Goal: Transaction & Acquisition: Subscribe to service/newsletter

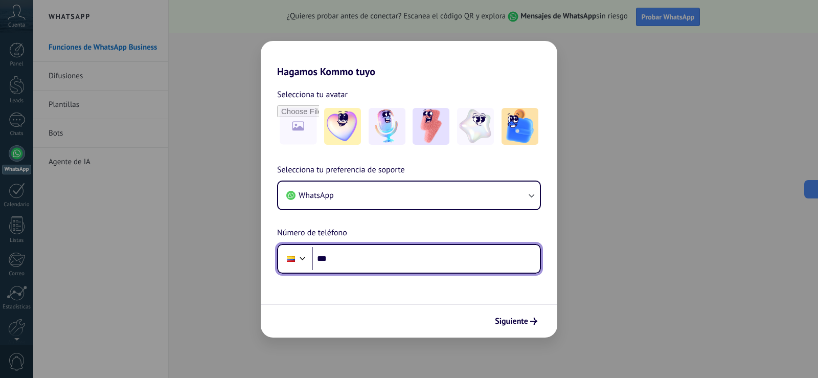
click at [414, 253] on input "***" at bounding box center [426, 259] width 228 height 24
type input "**********"
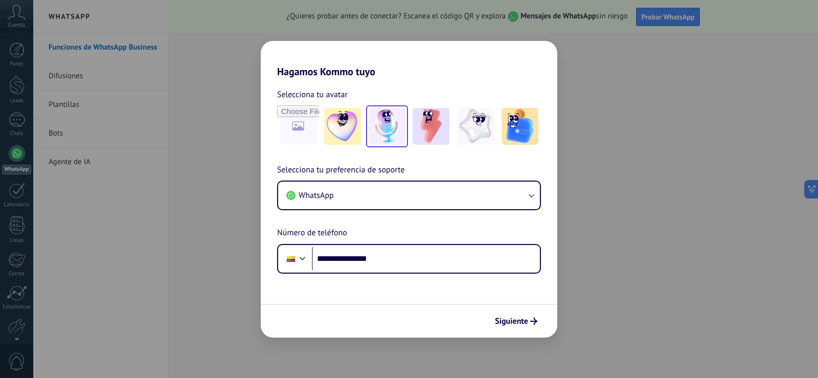
click at [386, 129] on img at bounding box center [387, 126] width 37 height 37
click at [518, 129] on img at bounding box center [519, 126] width 37 height 37
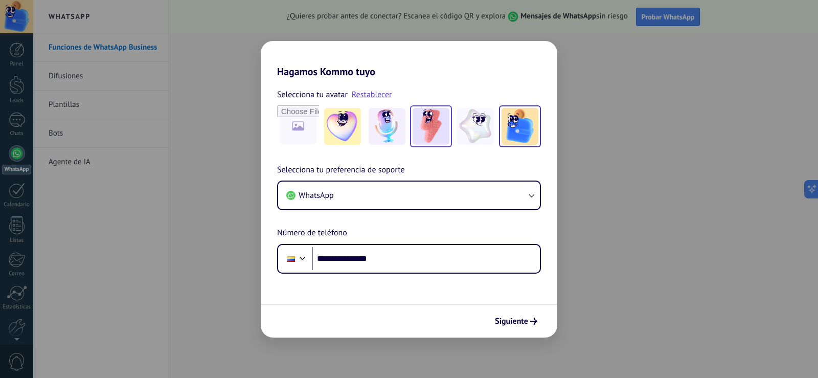
click at [432, 131] on img at bounding box center [431, 126] width 37 height 37
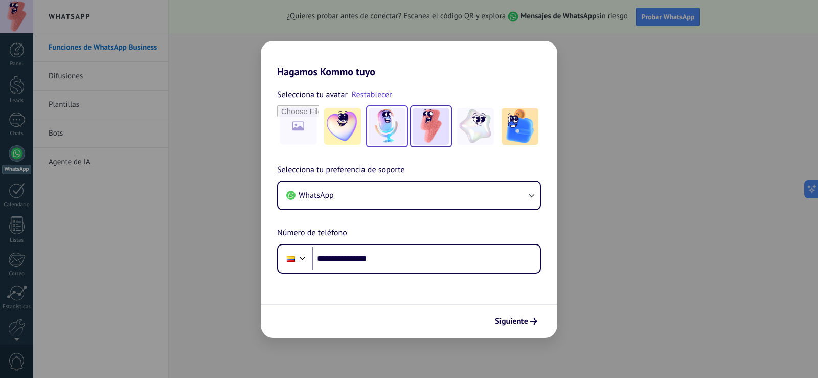
click at [385, 129] on img at bounding box center [387, 126] width 37 height 37
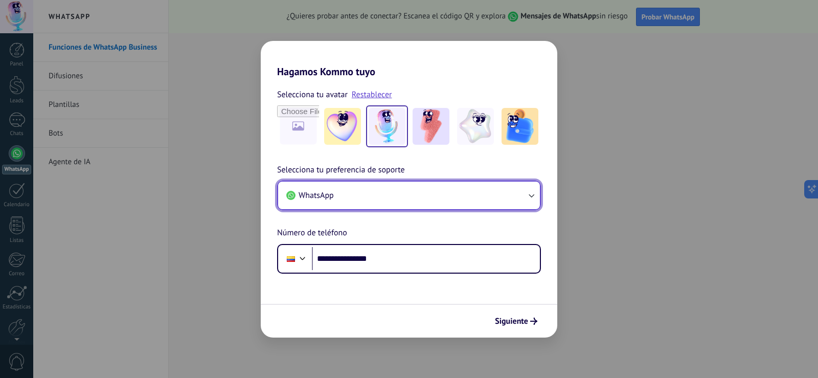
click at [452, 185] on button "WhatsApp" at bounding box center [409, 195] width 262 height 28
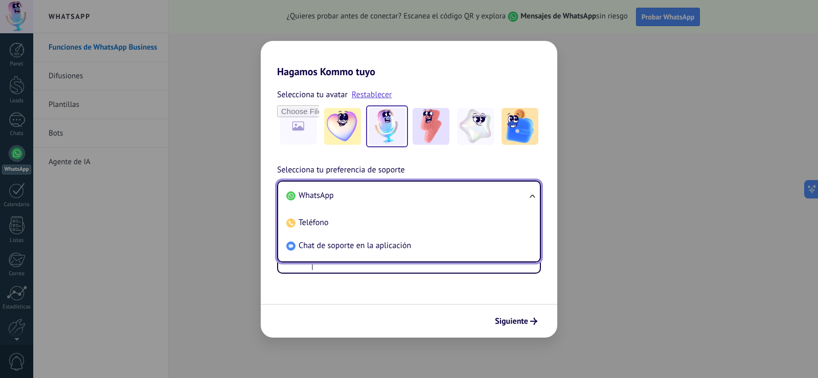
click at [474, 171] on div "**********" at bounding box center [409, 219] width 296 height 110
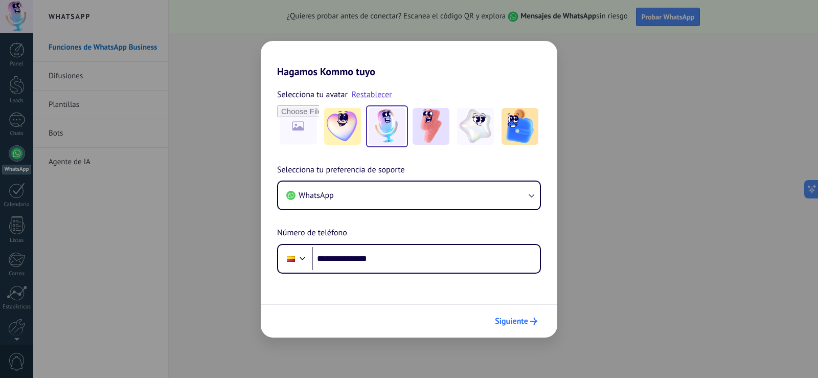
click at [517, 317] on span "Siguiente" at bounding box center [511, 320] width 33 height 7
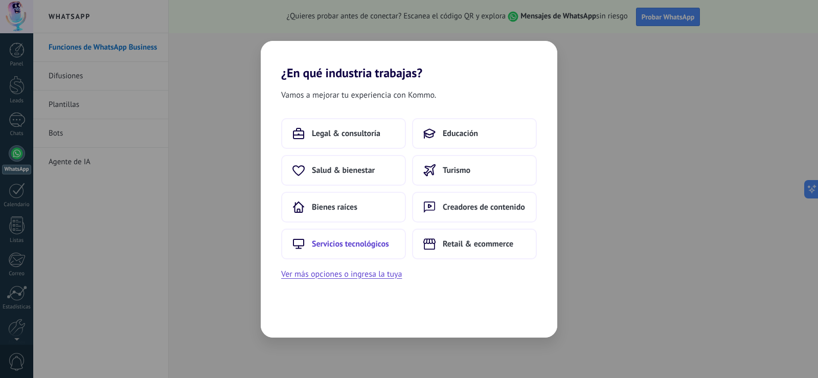
click at [363, 249] on button "Servicios tecnológicos" at bounding box center [343, 243] width 125 height 31
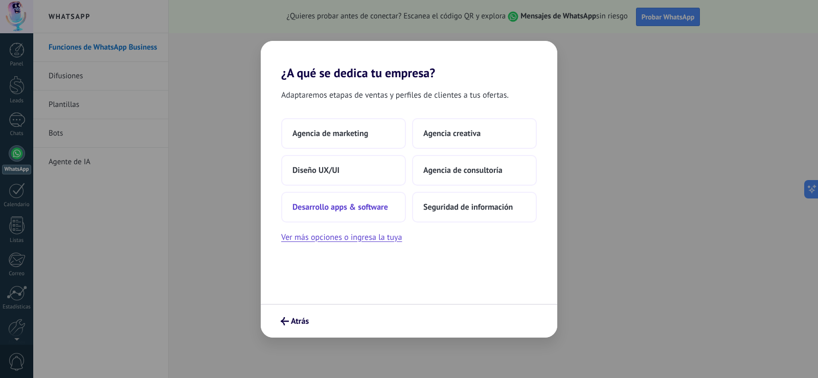
click at [346, 207] on span "Desarrollo apps & software" at bounding box center [340, 207] width 96 height 10
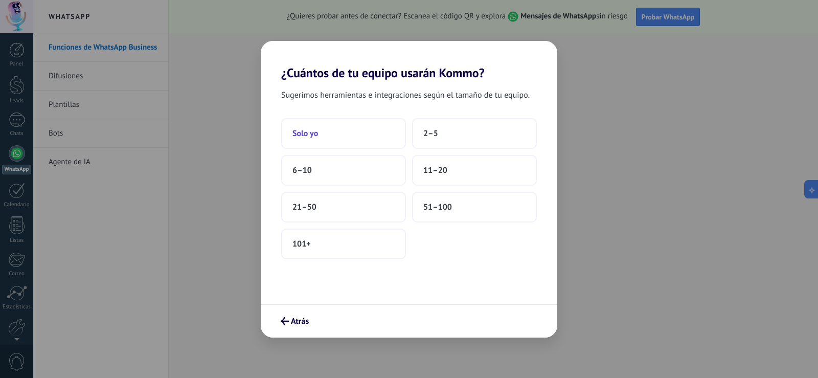
click at [369, 136] on button "Solo yo" at bounding box center [343, 133] width 125 height 31
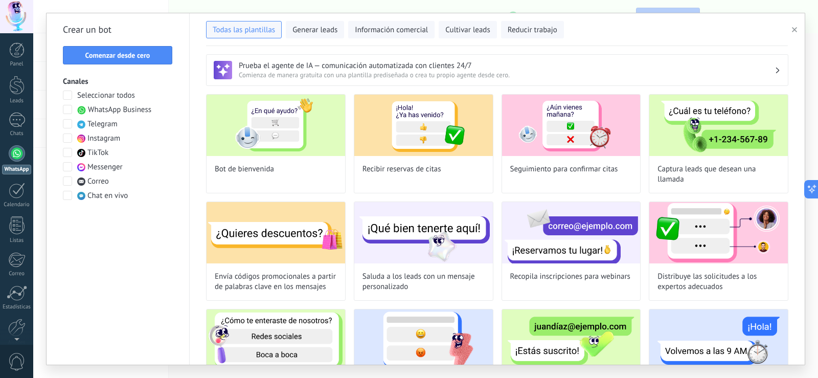
drag, startPoint x: 67, startPoint y: 198, endPoint x: 66, endPoint y: 209, distance: 10.8
click at [67, 198] on span at bounding box center [67, 195] width 9 height 9
click at [289, 136] on img at bounding box center [276, 125] width 139 height 61
type input "**********"
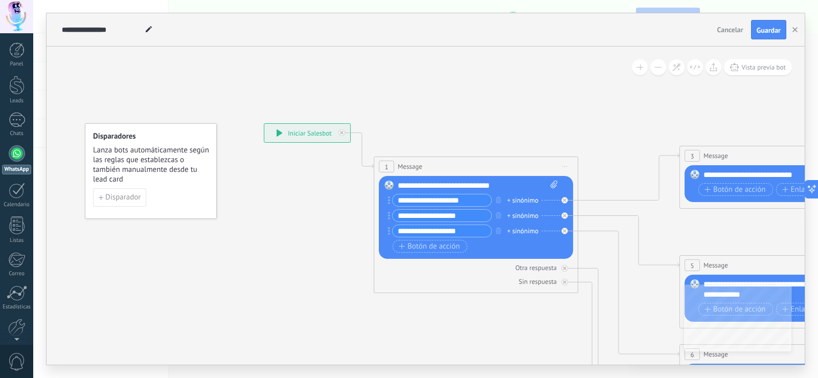
click at [275, 134] on div "**********" at bounding box center [307, 133] width 86 height 18
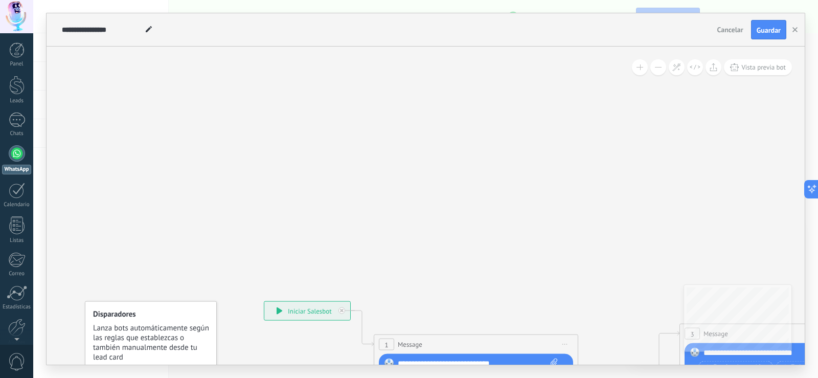
click at [730, 35] on button "Cancelar" at bounding box center [730, 29] width 34 height 15
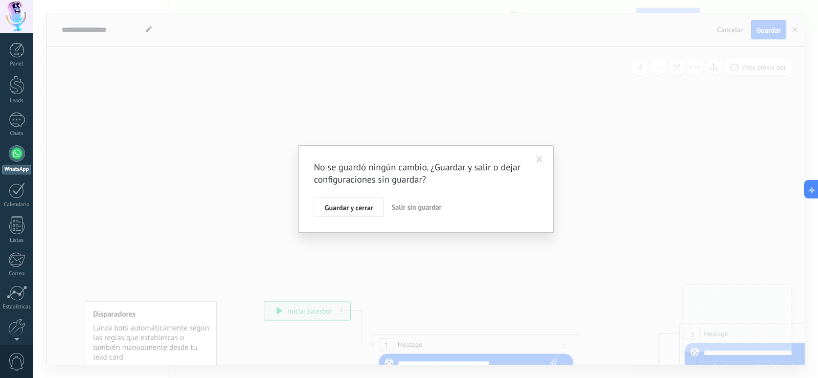
drag, startPoint x: 359, startPoint y: 211, endPoint x: 350, endPoint y: 213, distance: 8.9
click at [358, 211] on span "Guardar y cerrar" at bounding box center [349, 207] width 49 height 7
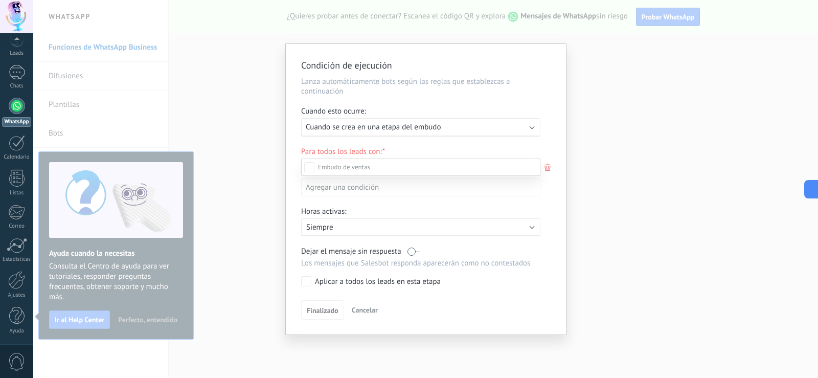
click at [371, 126] on div at bounding box center [425, 189] width 785 height 378
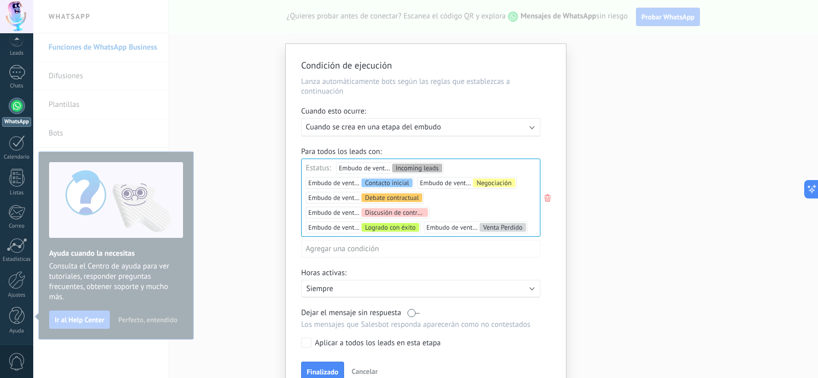
click at [383, 125] on span "Cuando se crea en una etapa del embudo" at bounding box center [373, 127] width 135 height 10
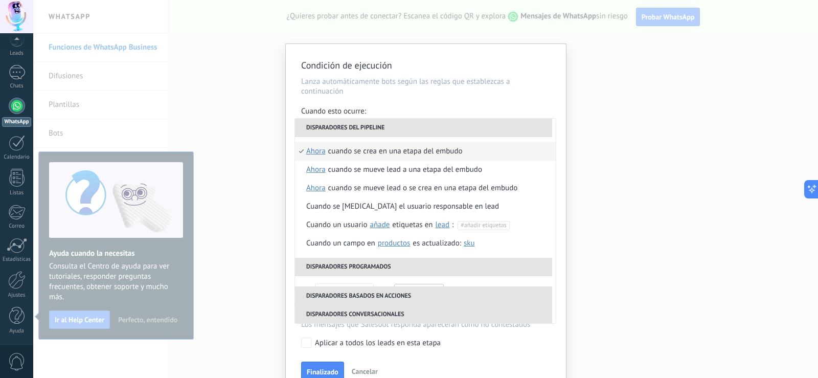
click at [363, 365] on button "Cancelar" at bounding box center [365, 370] width 34 height 15
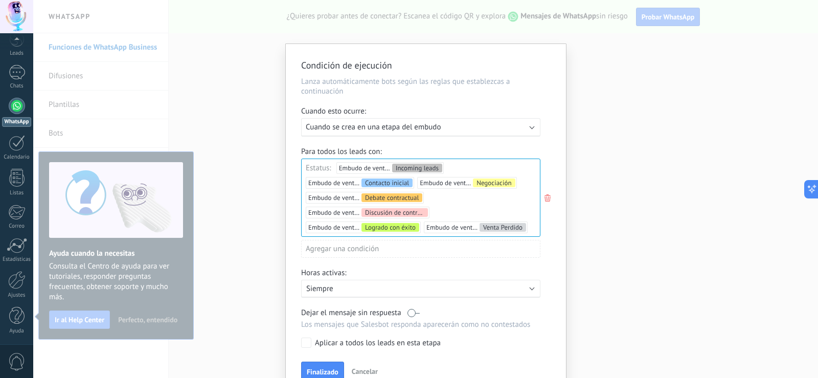
click at [365, 367] on span "Cancelar" at bounding box center [365, 371] width 26 height 9
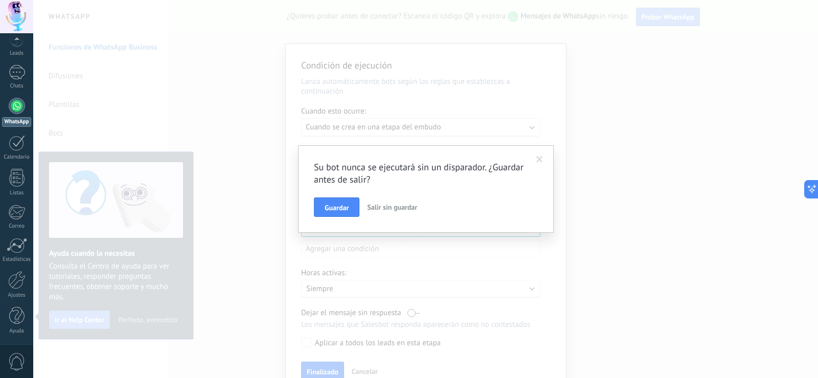
click at [385, 200] on button "Salir sin guardar" at bounding box center [392, 206] width 58 height 19
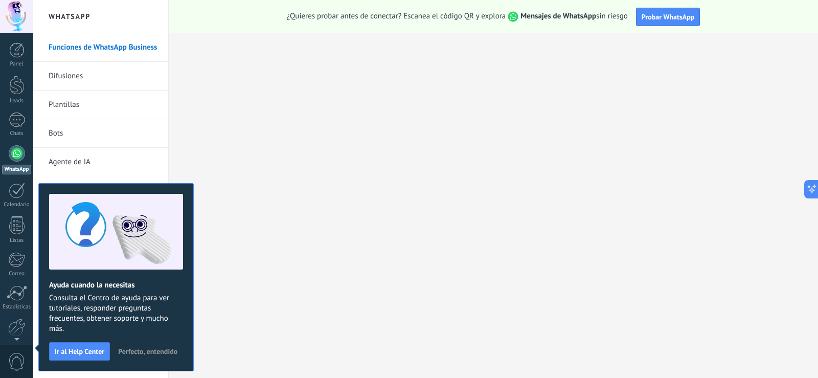
click at [142, 350] on span "Perfecto, entendido" at bounding box center [147, 351] width 59 height 7
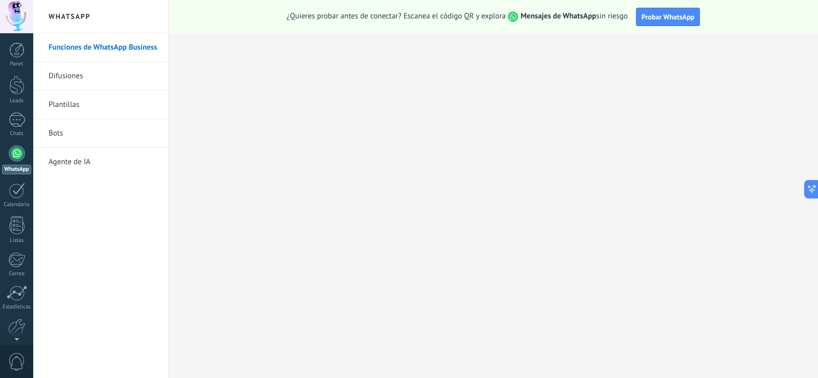
click at [92, 101] on link "Plantillas" at bounding box center [103, 104] width 109 height 29
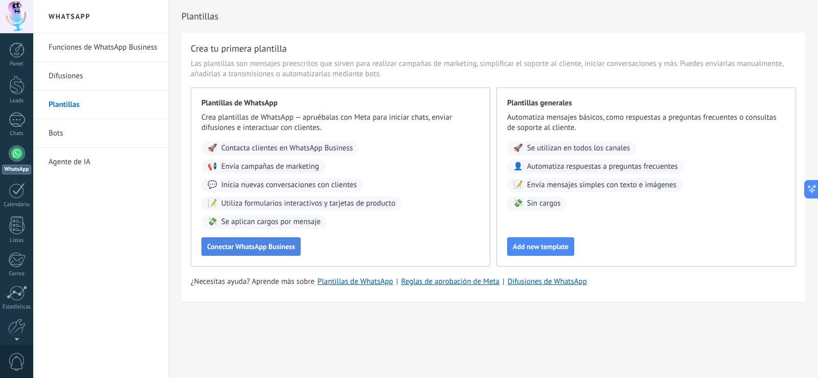
click at [263, 248] on span "Conectar WhatsApp Business" at bounding box center [251, 246] width 88 height 7
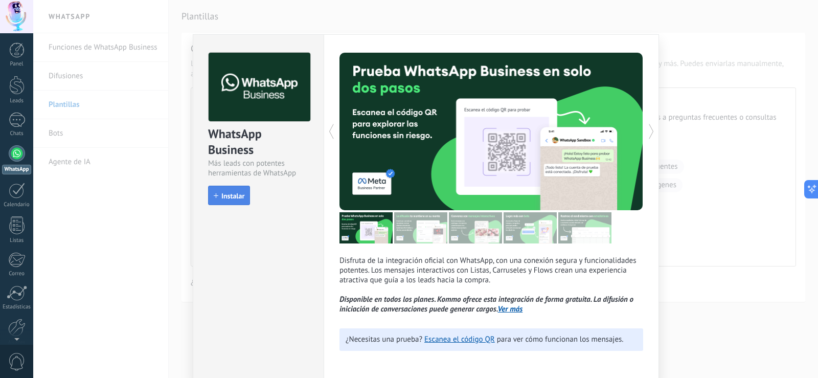
click at [224, 195] on span "Instalar" at bounding box center [232, 195] width 23 height 7
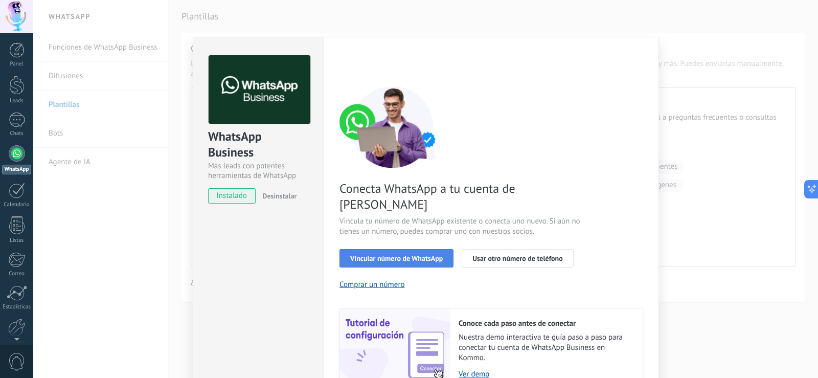
scroll to position [41, 0]
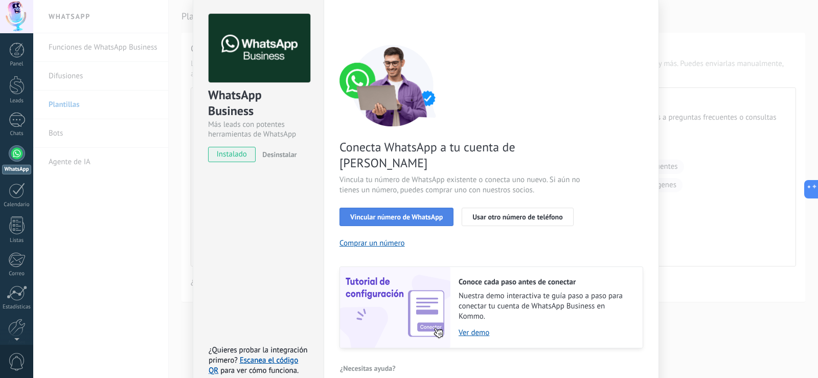
click at [397, 208] on button "Vincular número de WhatsApp" at bounding box center [396, 217] width 114 height 18
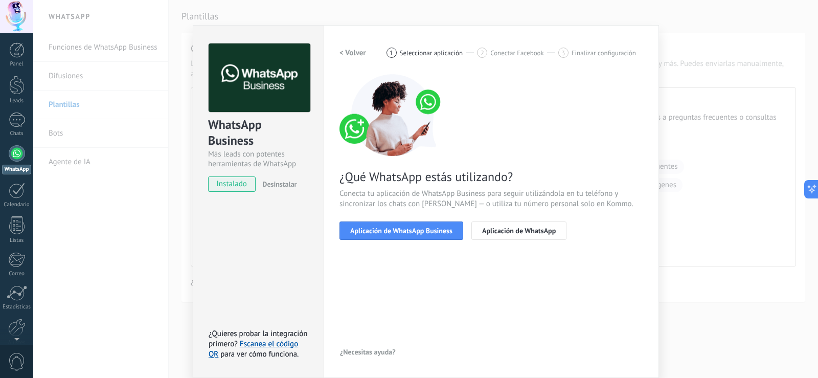
scroll to position [12, 0]
click at [410, 230] on span "Aplicación de WhatsApp Business" at bounding box center [401, 230] width 102 height 7
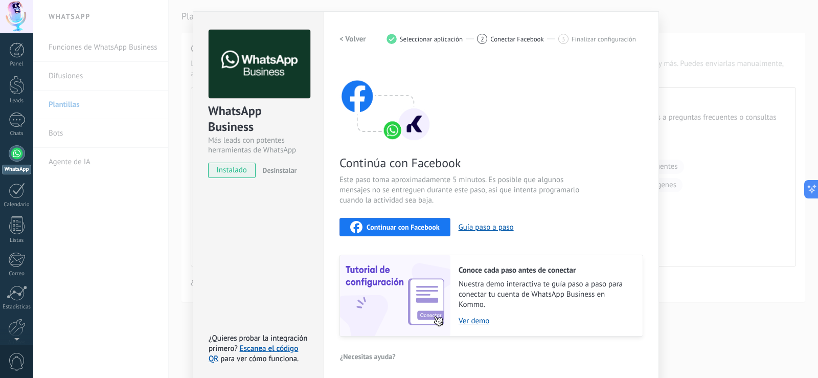
scroll to position [30, 0]
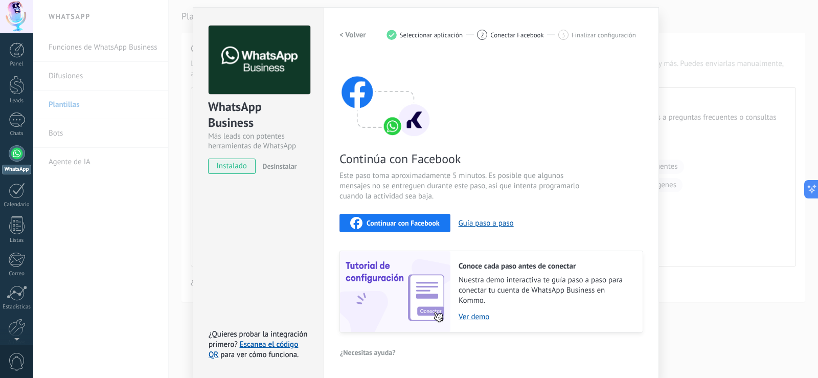
click at [398, 224] on span "Continuar con Facebook" at bounding box center [403, 222] width 73 height 7
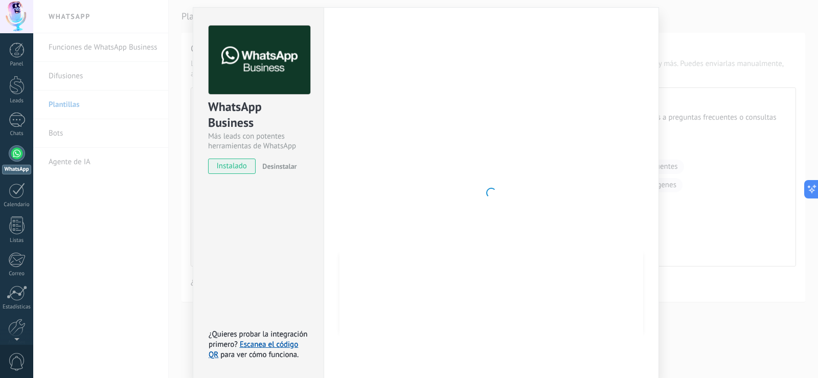
click at [502, 175] on div at bounding box center [491, 193] width 304 height 334
